Goal: Information Seeking & Learning: Learn about a topic

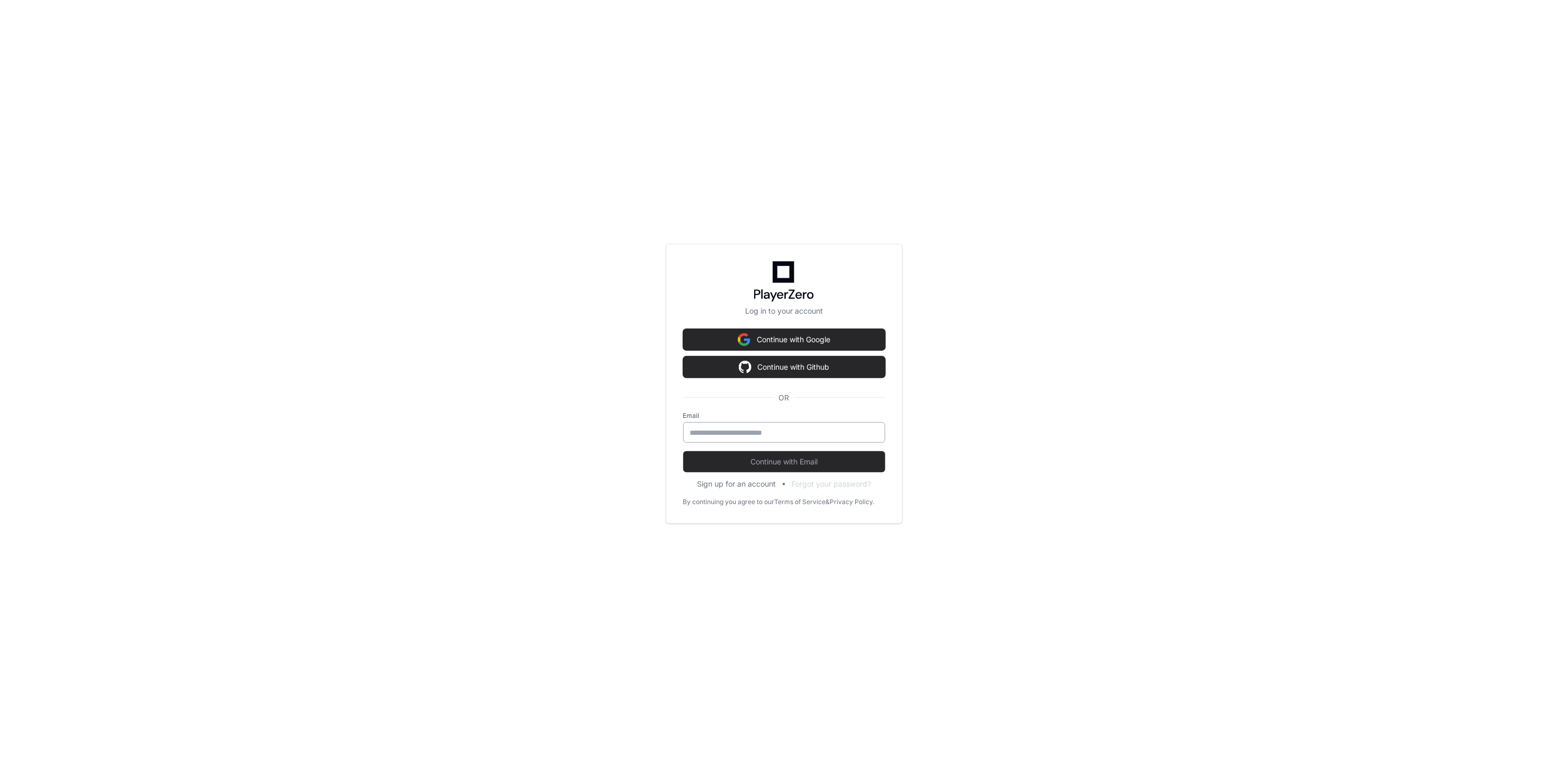
click at [730, 426] on div at bounding box center [784, 432] width 202 height 21
click at [875, 435] on keeper-lock "Open Keeper Popup" at bounding box center [870, 432] width 13 height 13
click at [754, 432] on input "email" at bounding box center [784, 432] width 188 height 10
click at [870, 432] on keeper-lock "Open Keeper Popup" at bounding box center [870, 432] width 13 height 13
type input "**********"
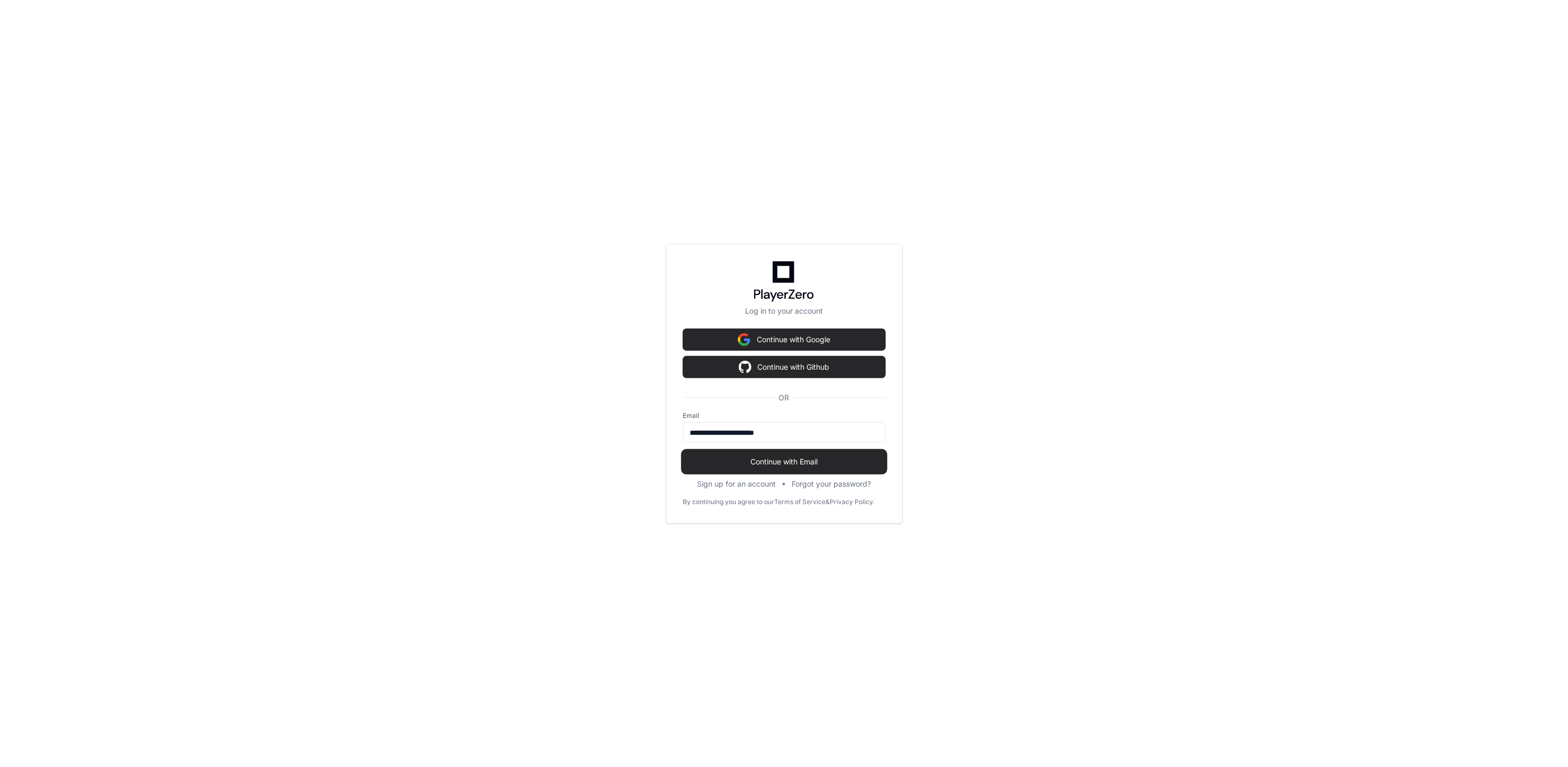
click at [764, 458] on span "Continue with Email" at bounding box center [784, 461] width 202 height 10
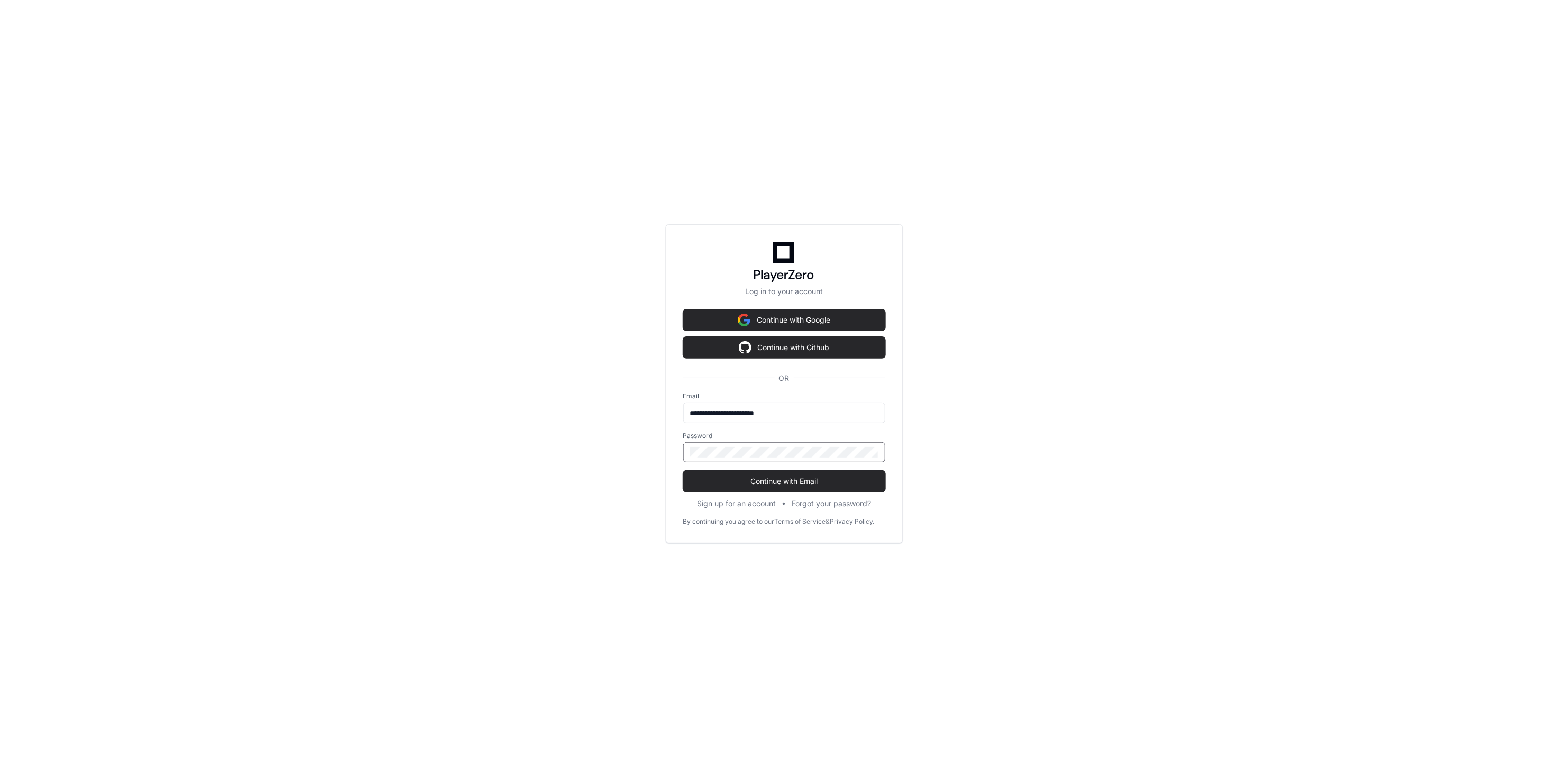
click at [804, 444] on div at bounding box center [784, 452] width 202 height 20
click at [876, 455] on keeper-lock "Open Keeper Popup" at bounding box center [870, 452] width 13 height 13
click at [861, 486] on button "Continue with Email" at bounding box center [784, 481] width 202 height 21
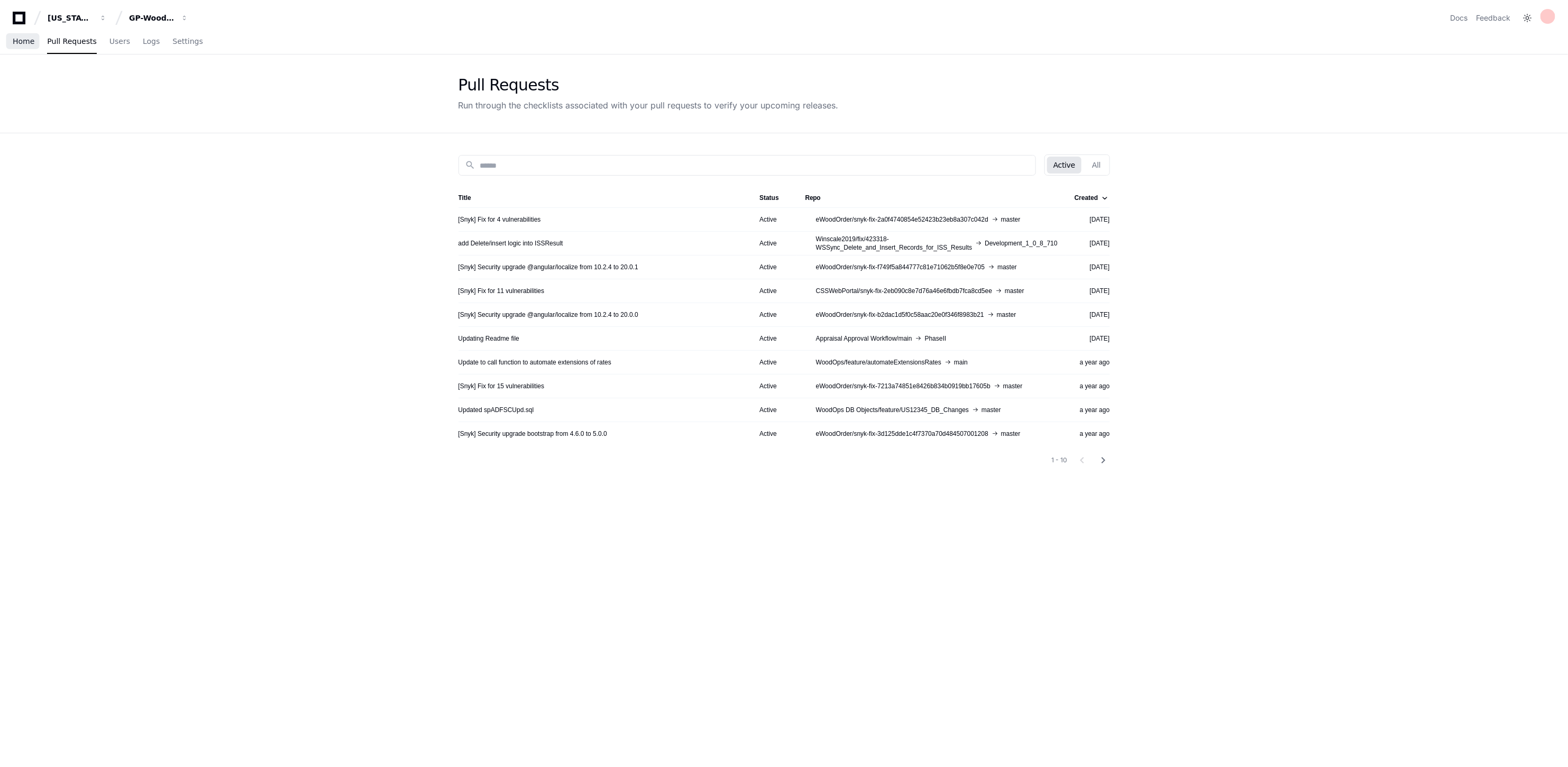
click at [24, 41] on span "Home" at bounding box center [24, 41] width 22 height 6
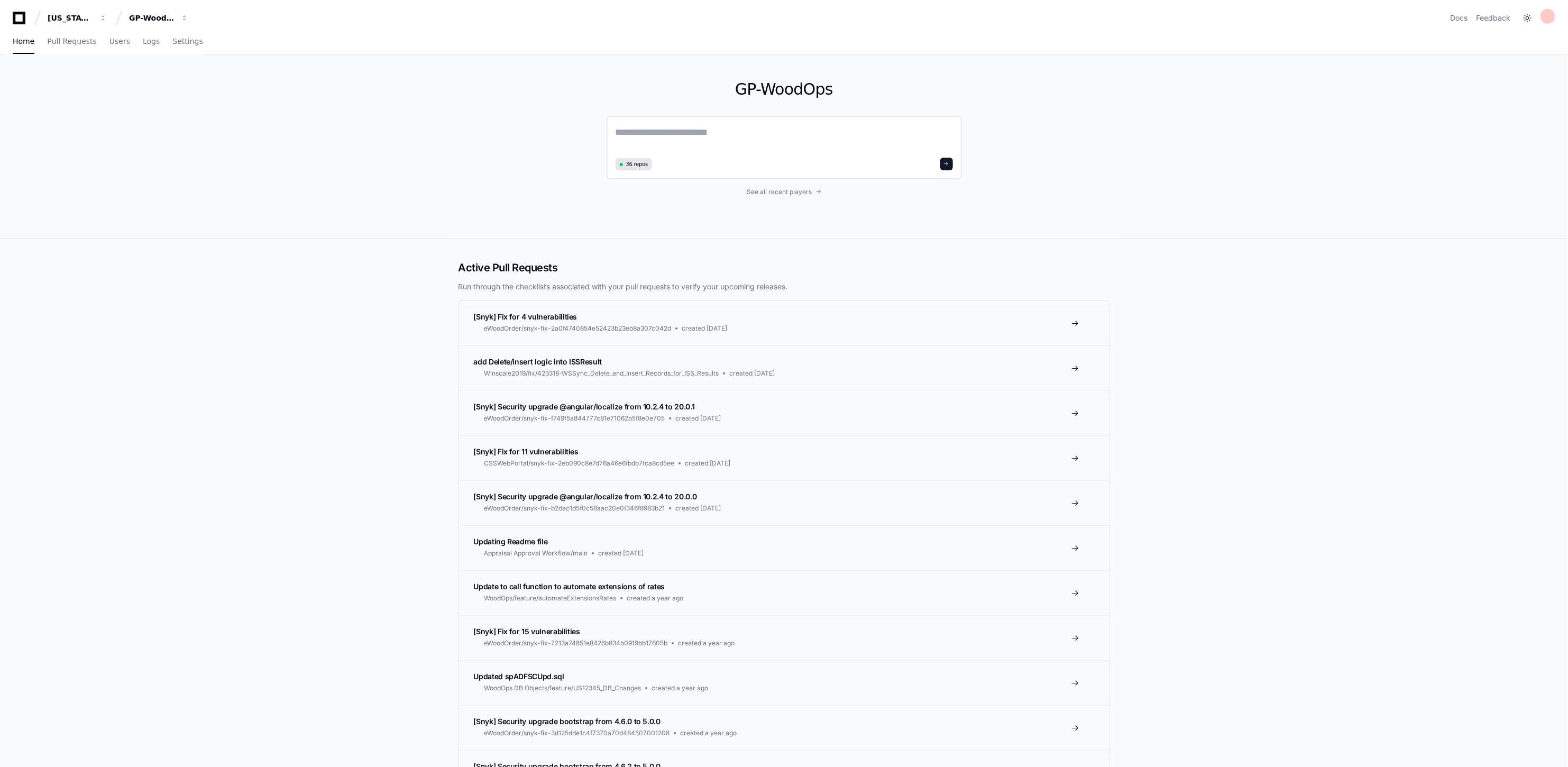
click at [662, 125] on textarea at bounding box center [784, 139] width 337 height 30
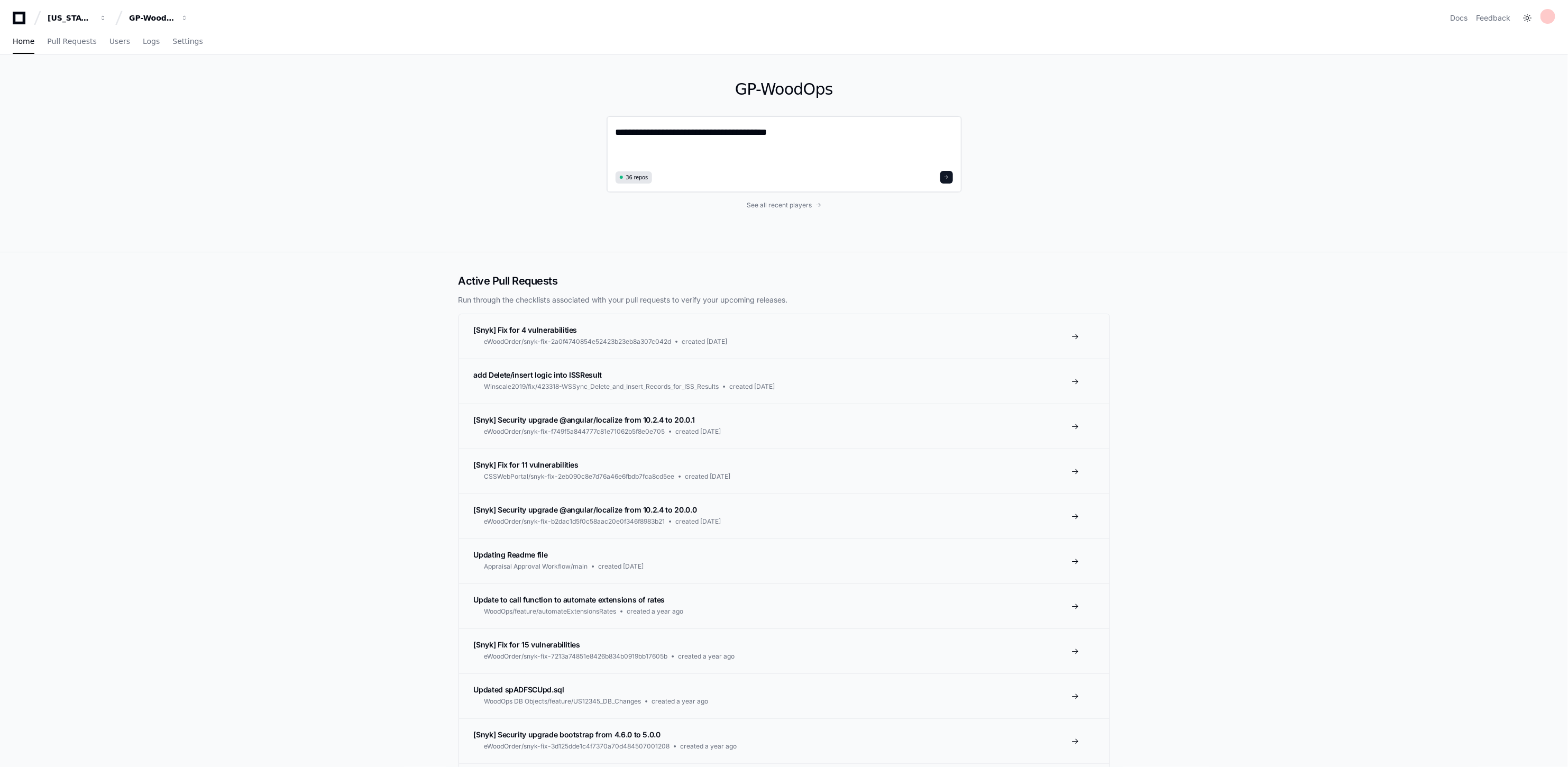
paste textarea "**********"
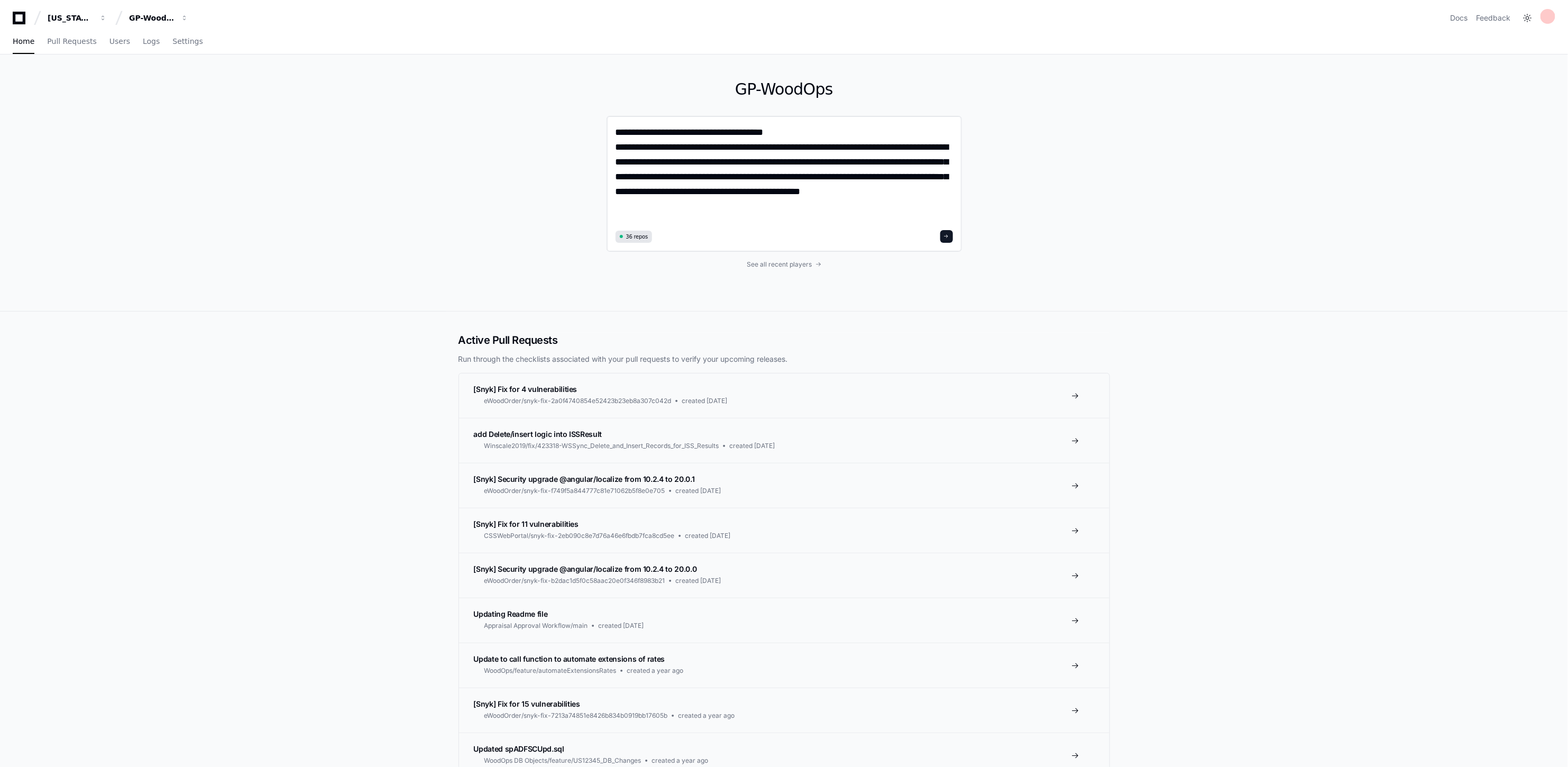
type textarea "**********"
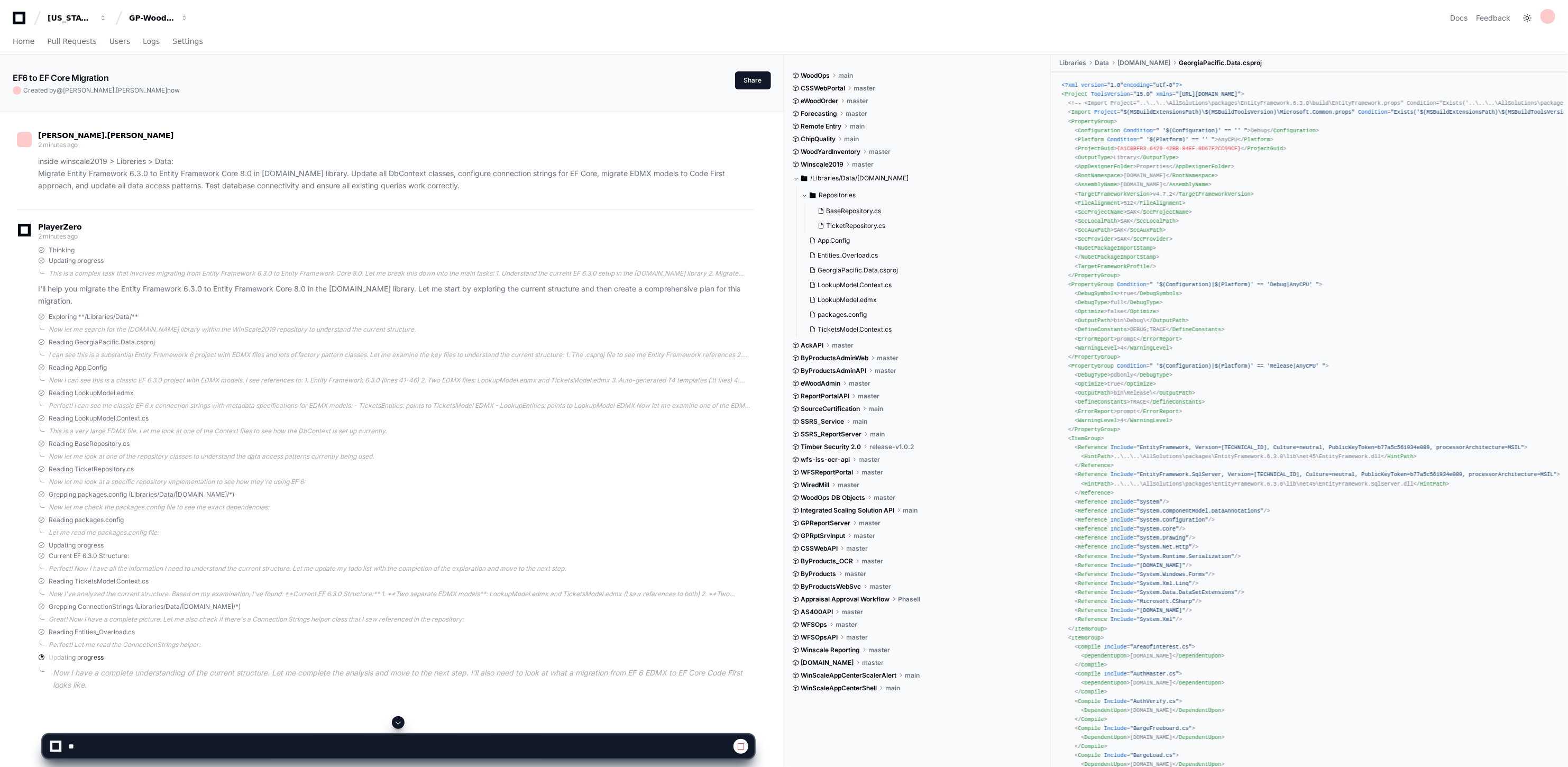
click at [606, 54] on div "EF6 to EF Core Migration Created by @ [PERSON_NAME].[PERSON_NAME] now Share" at bounding box center [392, 74] width 784 height 40
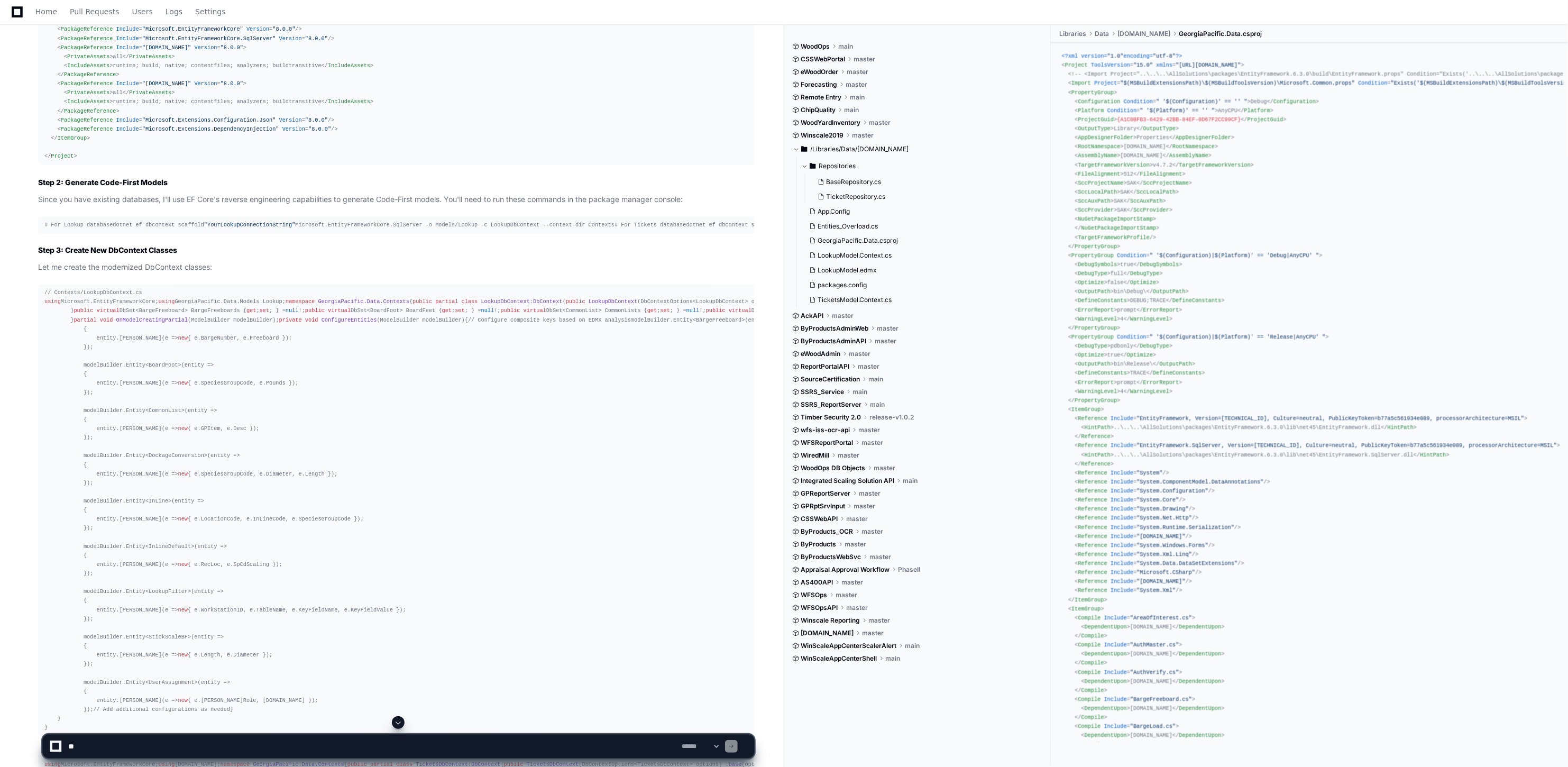
scroll to position [1175, 0]
click at [533, 300] on span "DbContext" at bounding box center [548, 297] width 29 height 6
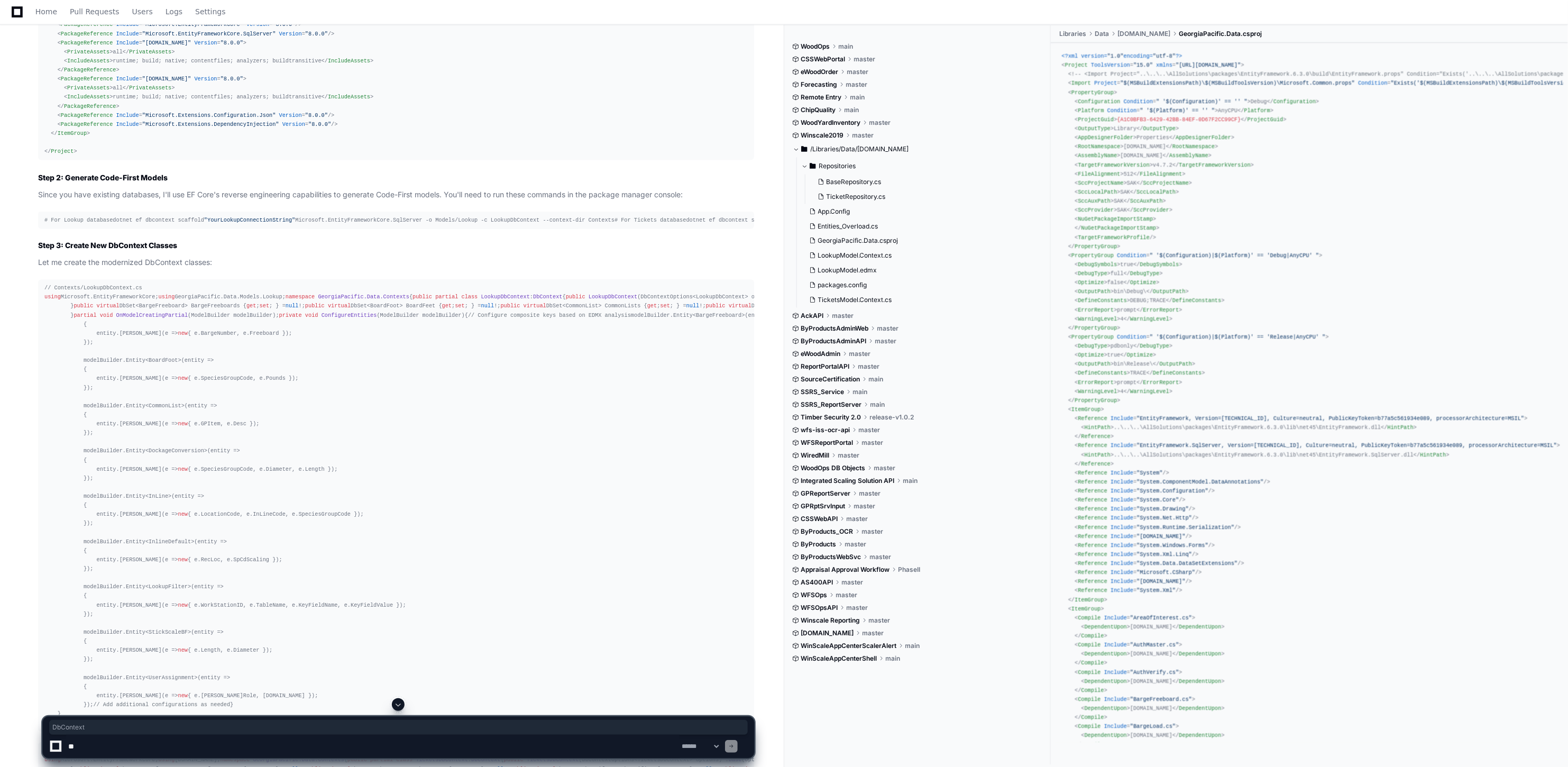
copy span "DbContext"
